Goal: Task Accomplishment & Management: Manage account settings

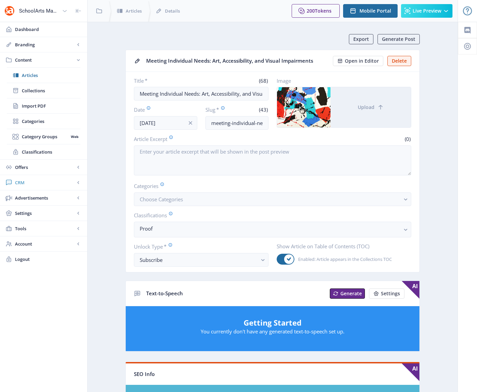
click at [20, 181] on span "CRM" at bounding box center [45, 182] width 60 height 7
click at [38, 105] on span "Readers" at bounding box center [51, 106] width 59 height 7
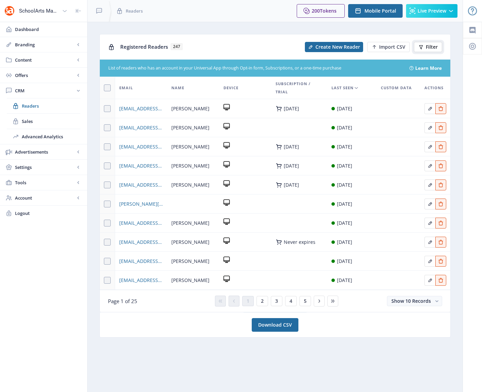
click at [427, 49] on span "Filter" at bounding box center [432, 46] width 12 height 5
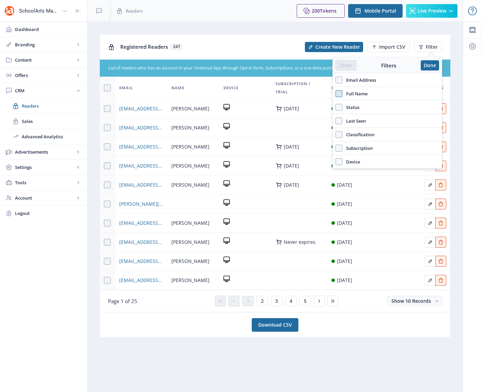
click at [338, 93] on span at bounding box center [339, 93] width 7 height 7
click at [336, 93] on input "Full Name" at bounding box center [336, 93] width 0 height 0
checkbox input "true"
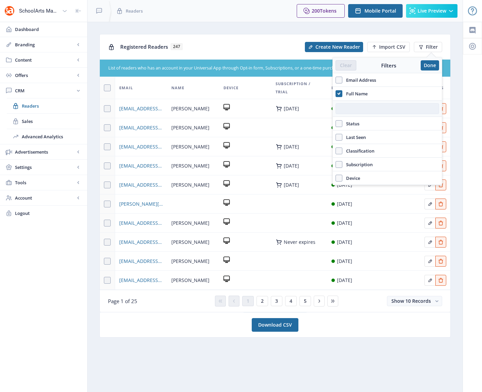
click at [344, 107] on input "text" at bounding box center [388, 108] width 104 height 11
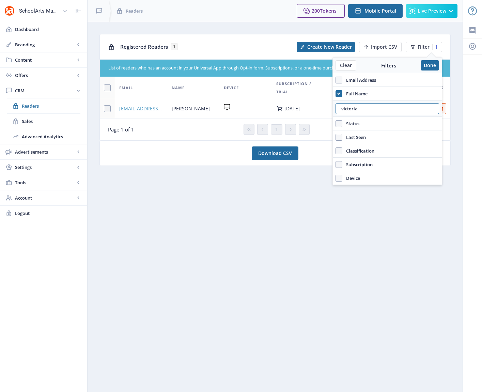
type input "victoria"
click at [143, 109] on span "[EMAIL_ADDRESS][DOMAIN_NAME]" at bounding box center [141, 109] width 44 height 8
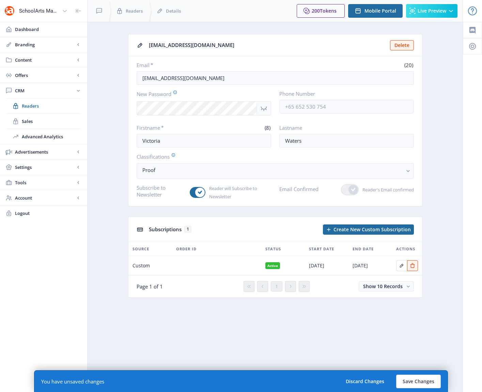
click at [266, 109] on icon "Show password" at bounding box center [264, 108] width 9 height 8
click at [417, 382] on button "Save Changes" at bounding box center [419, 382] width 45 height 14
